Goal: Task Accomplishment & Management: Manage account settings

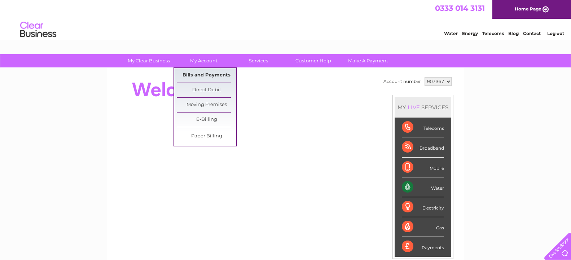
click at [203, 71] on link "Bills and Payments" at bounding box center [207, 75] width 60 height 14
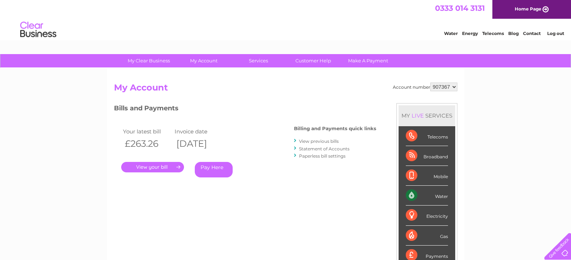
click at [176, 168] on link "." at bounding box center [152, 167] width 63 height 10
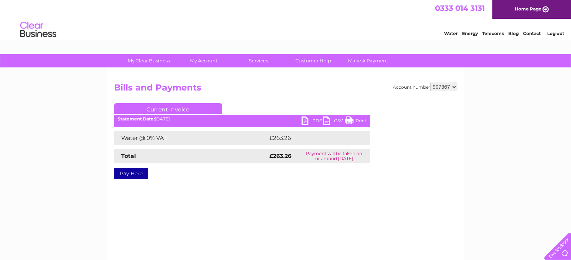
click at [352, 121] on link "Print" at bounding box center [356, 122] width 22 height 10
